Goal: Navigation & Orientation: Understand site structure

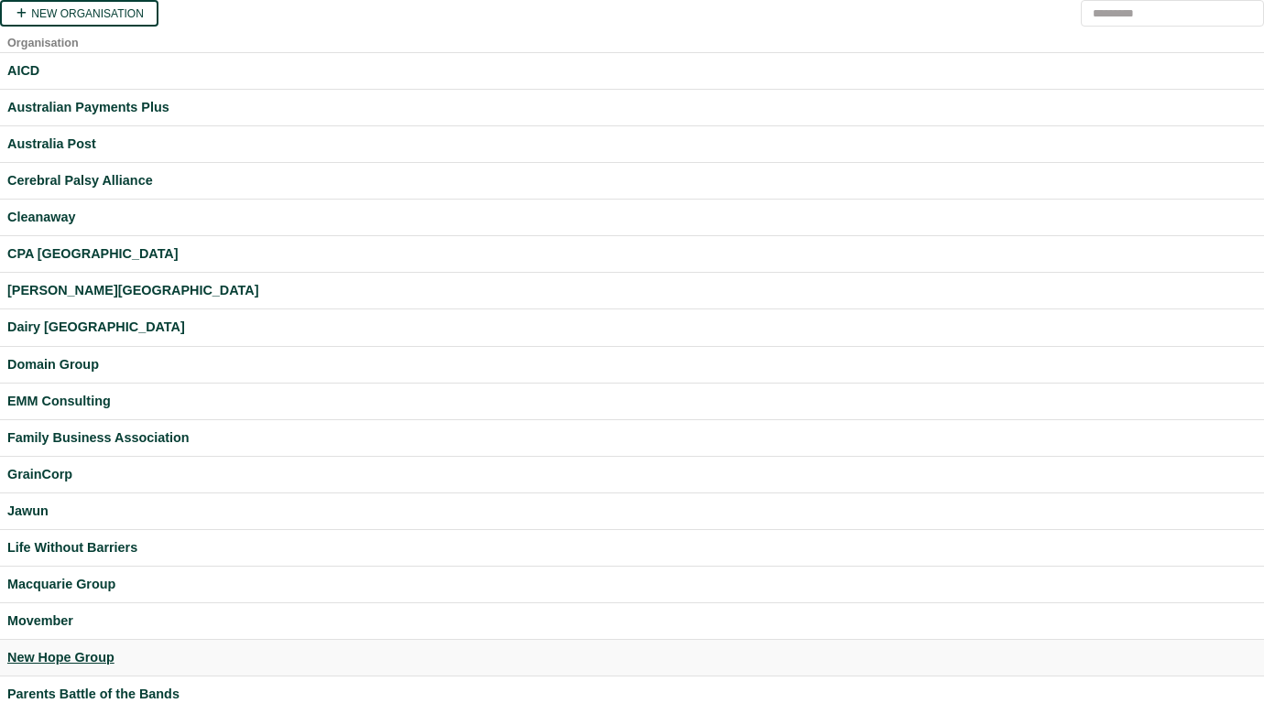
click at [73, 656] on div "New Hope Group" at bounding box center [631, 658] width 1249 height 21
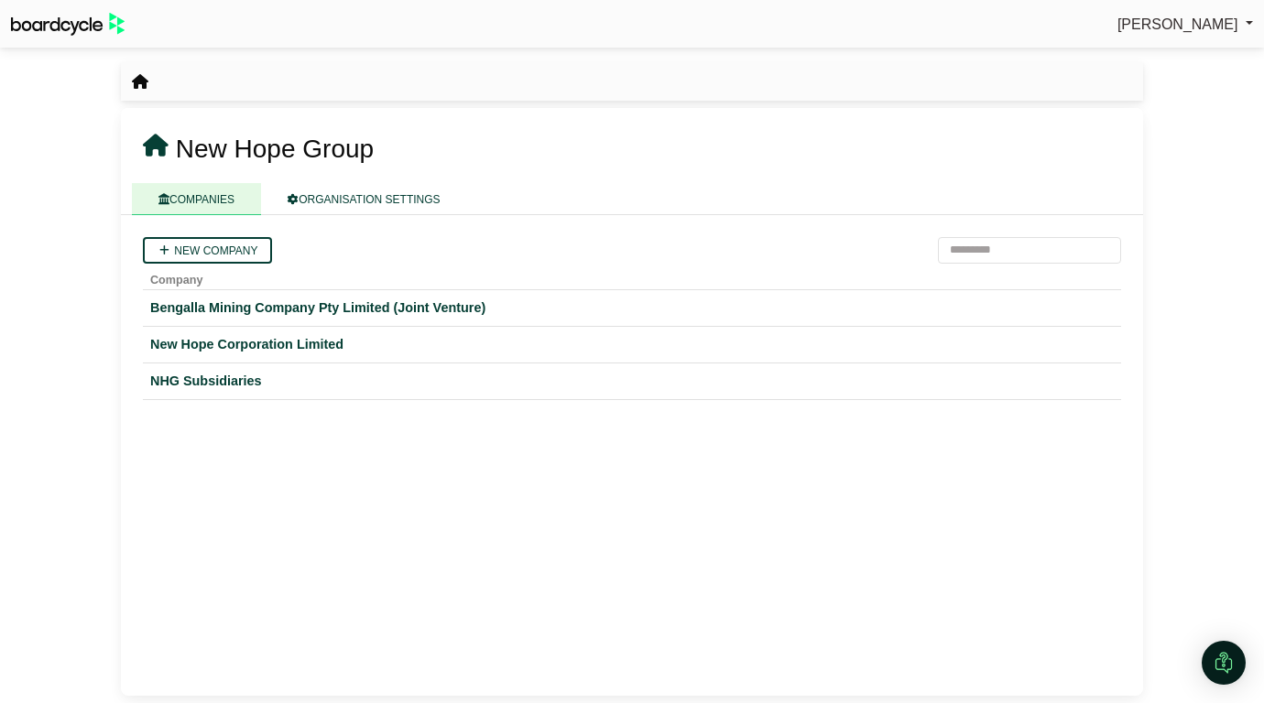
click at [139, 75] on icon "breadcrumb" at bounding box center [140, 81] width 16 height 15
click at [148, 144] on icon at bounding box center [156, 146] width 26 height 23
click at [196, 303] on div "Bengalla Mining Company Pty Limited (Joint Venture)" at bounding box center [632, 308] width 964 height 21
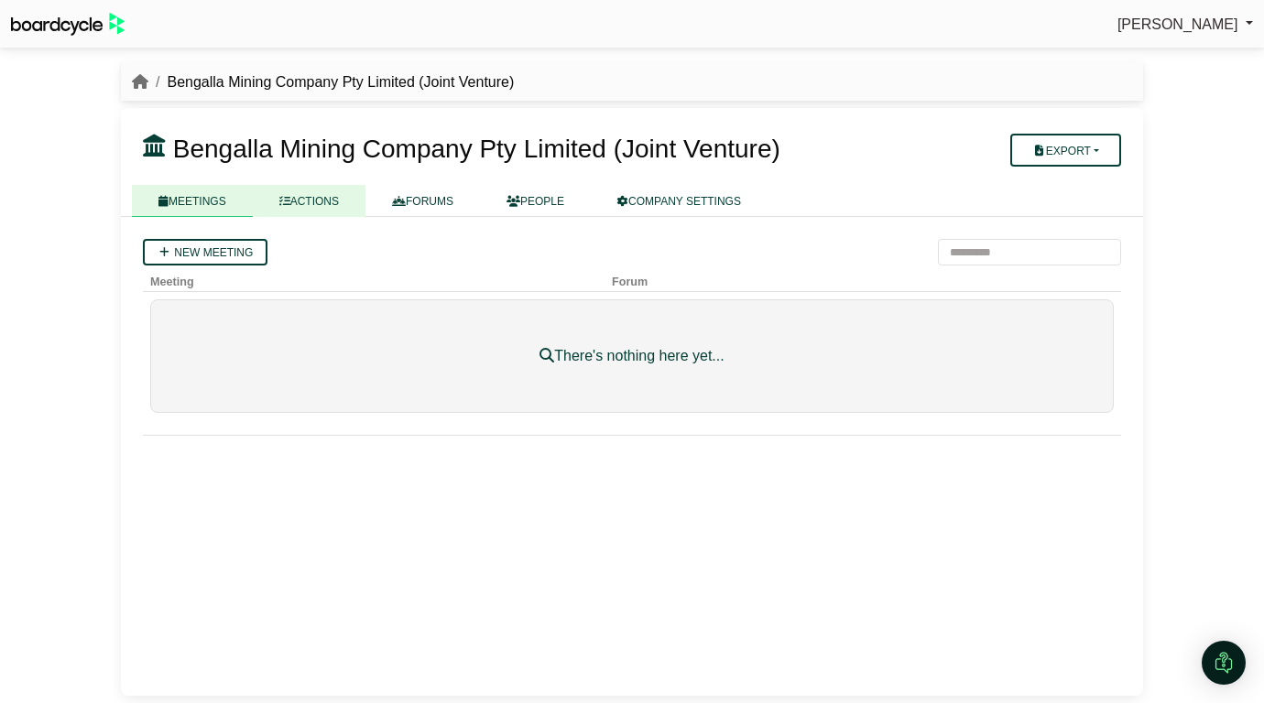
click at [329, 214] on link "ACTIONS" at bounding box center [309, 201] width 113 height 32
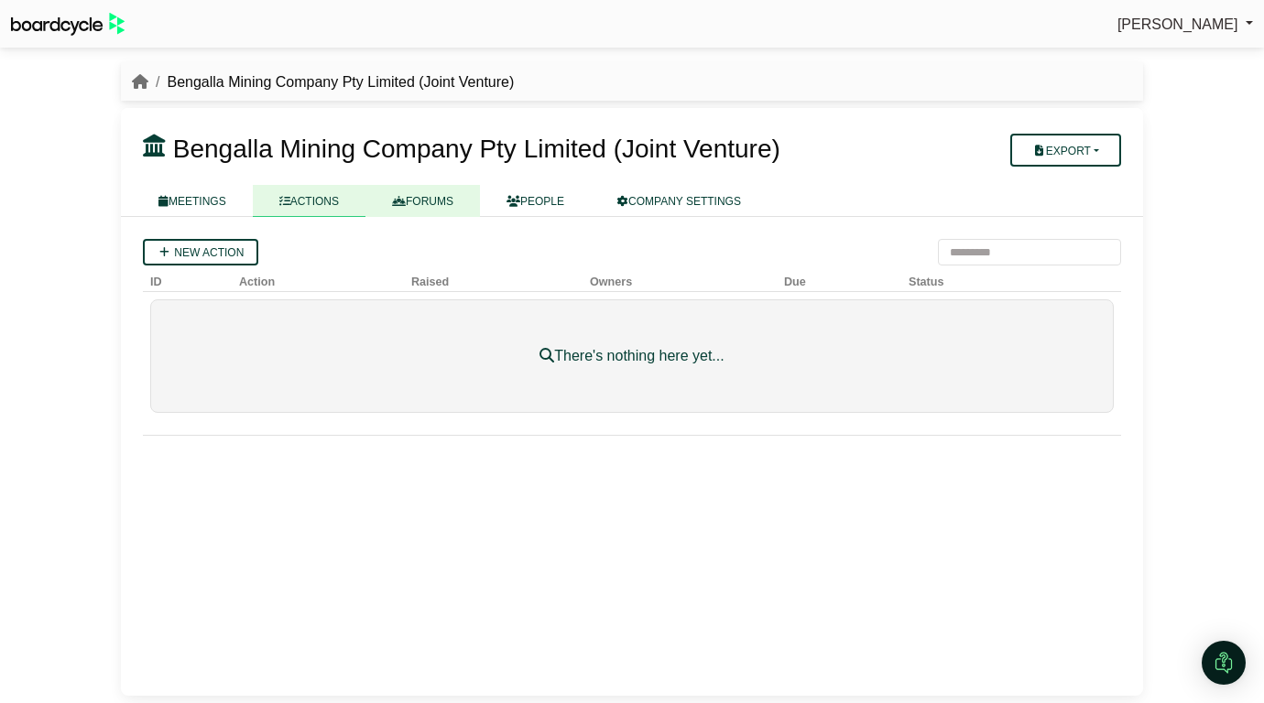
click at [425, 201] on link "FORUMS" at bounding box center [422, 201] width 114 height 32
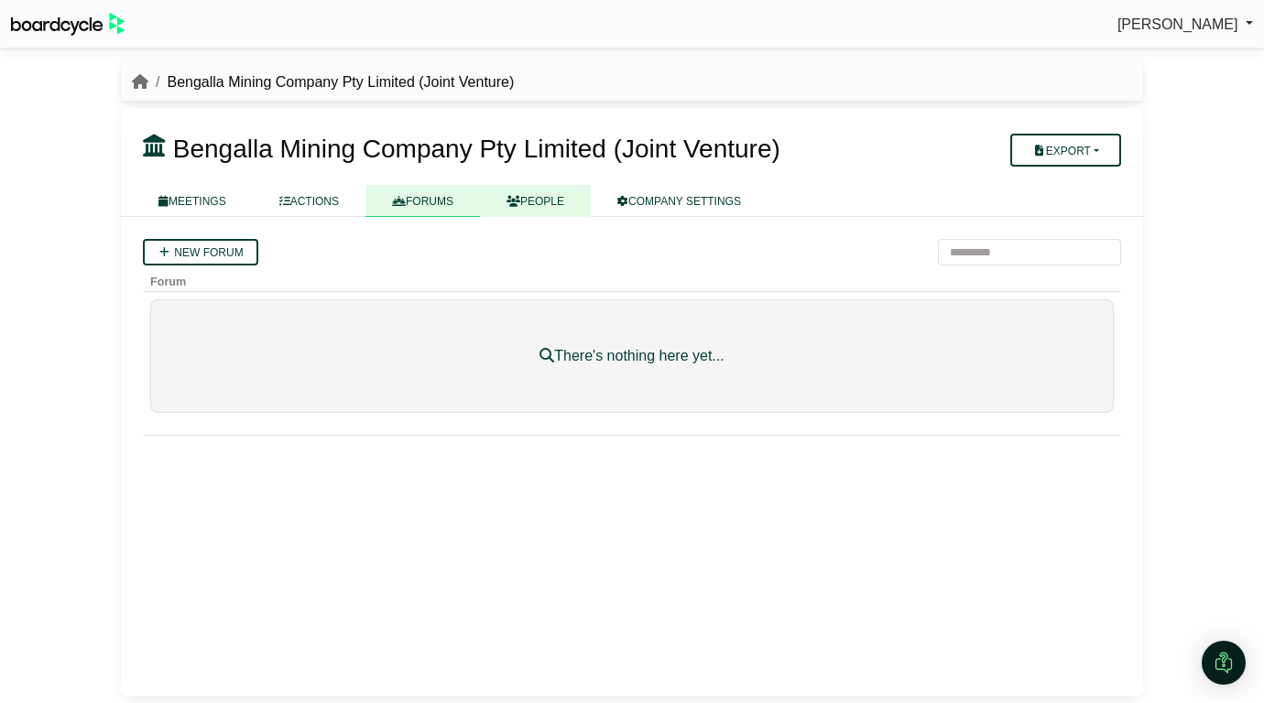
click at [529, 198] on link "PEOPLE" at bounding box center [535, 201] width 111 height 32
click at [649, 213] on link "COMPANY SETTINGS" at bounding box center [679, 201] width 177 height 32
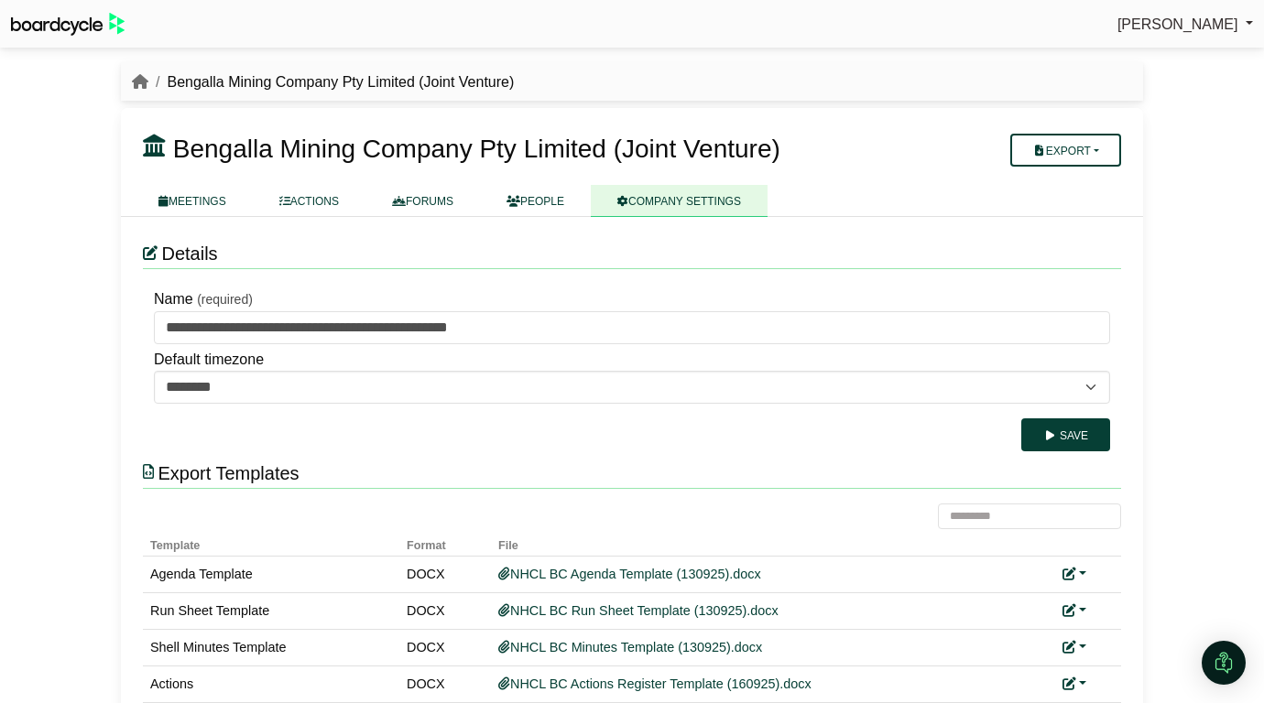
scroll to position [44, 0]
